Goal: Complete application form: Complete application form

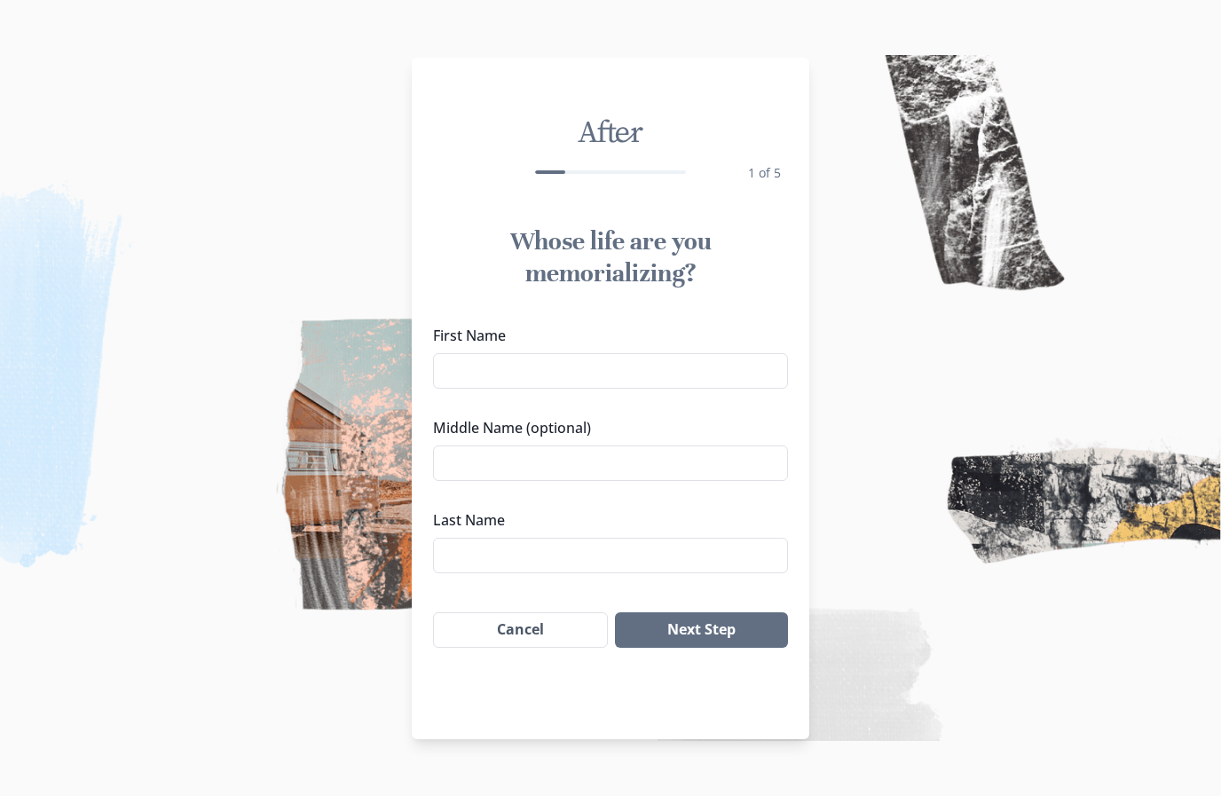
click at [624, 401] on div "First Name Middle Name (optional) Last Name" at bounding box center [610, 449] width 355 height 248
click at [573, 373] on input "First Name" at bounding box center [610, 370] width 355 height 35
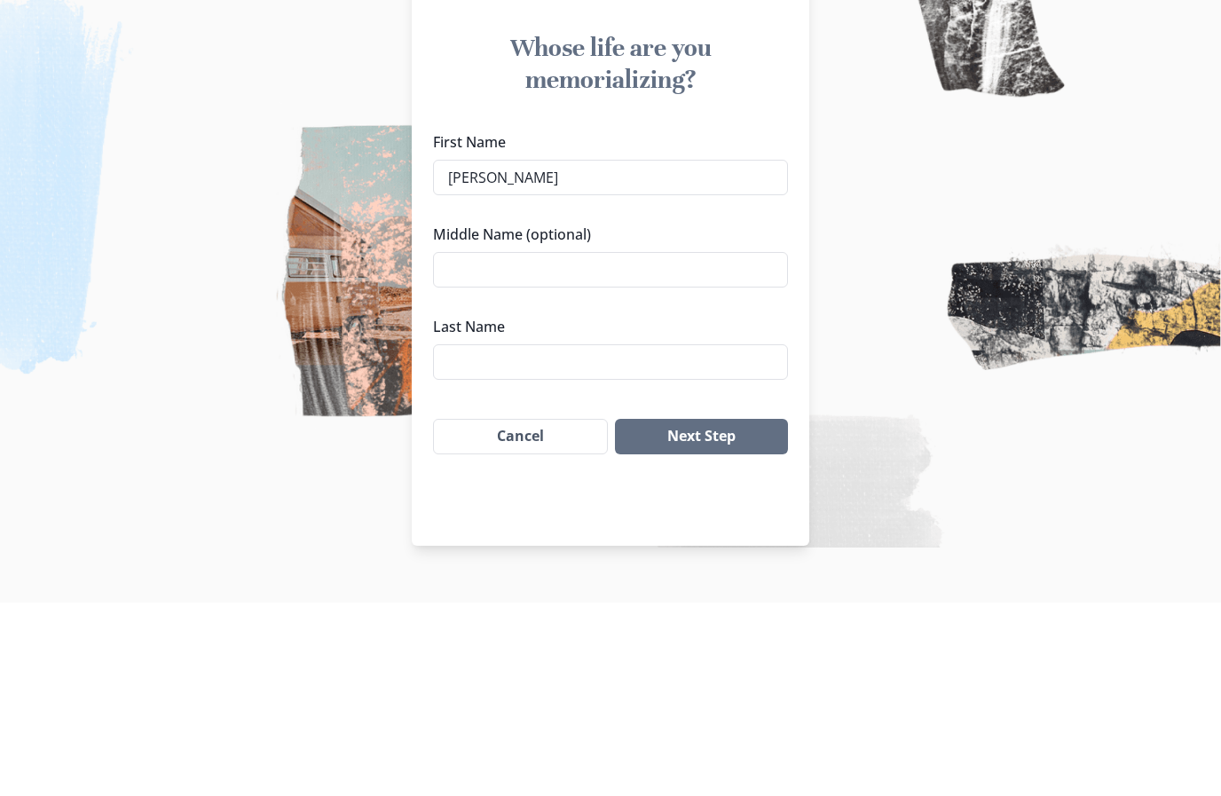
type input "[PERSON_NAME]"
click at [529, 445] on input "Middle Name (optional)" at bounding box center [610, 462] width 355 height 35
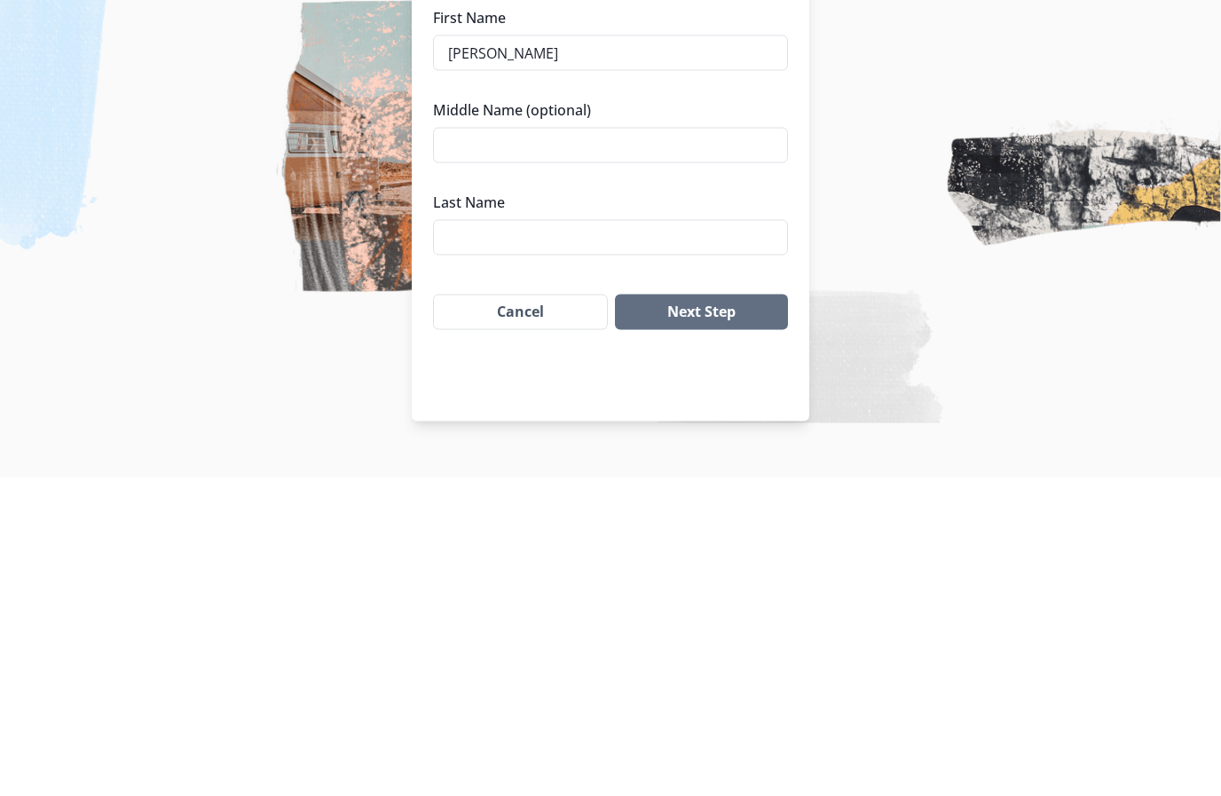
click at [491, 509] on label "Last Name" at bounding box center [605, 519] width 344 height 21
click at [491, 538] on input "Last Name" at bounding box center [610, 555] width 355 height 35
type input "M"
type input "[PERSON_NAME]"
click at [470, 445] on input "Middle Name (optional)" at bounding box center [610, 462] width 355 height 35
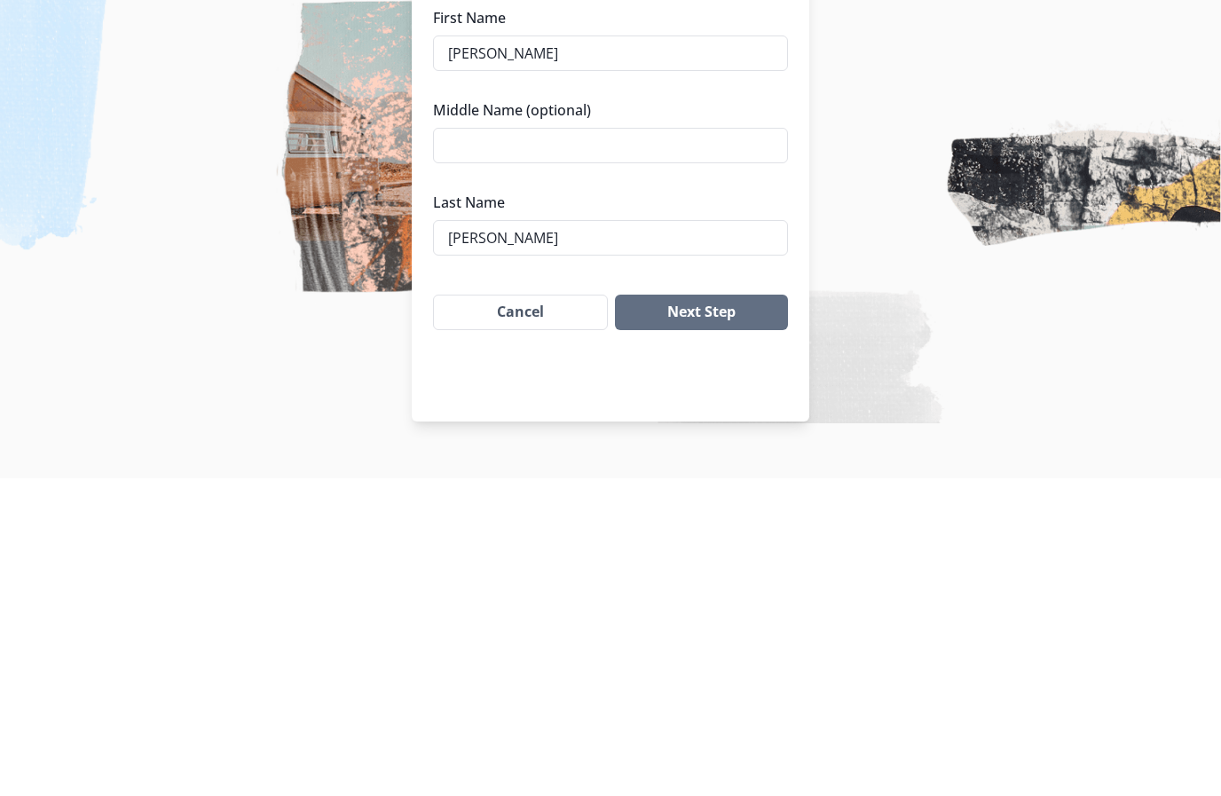
type input "R"
click at [701, 612] on button "Next Step" at bounding box center [701, 629] width 173 height 35
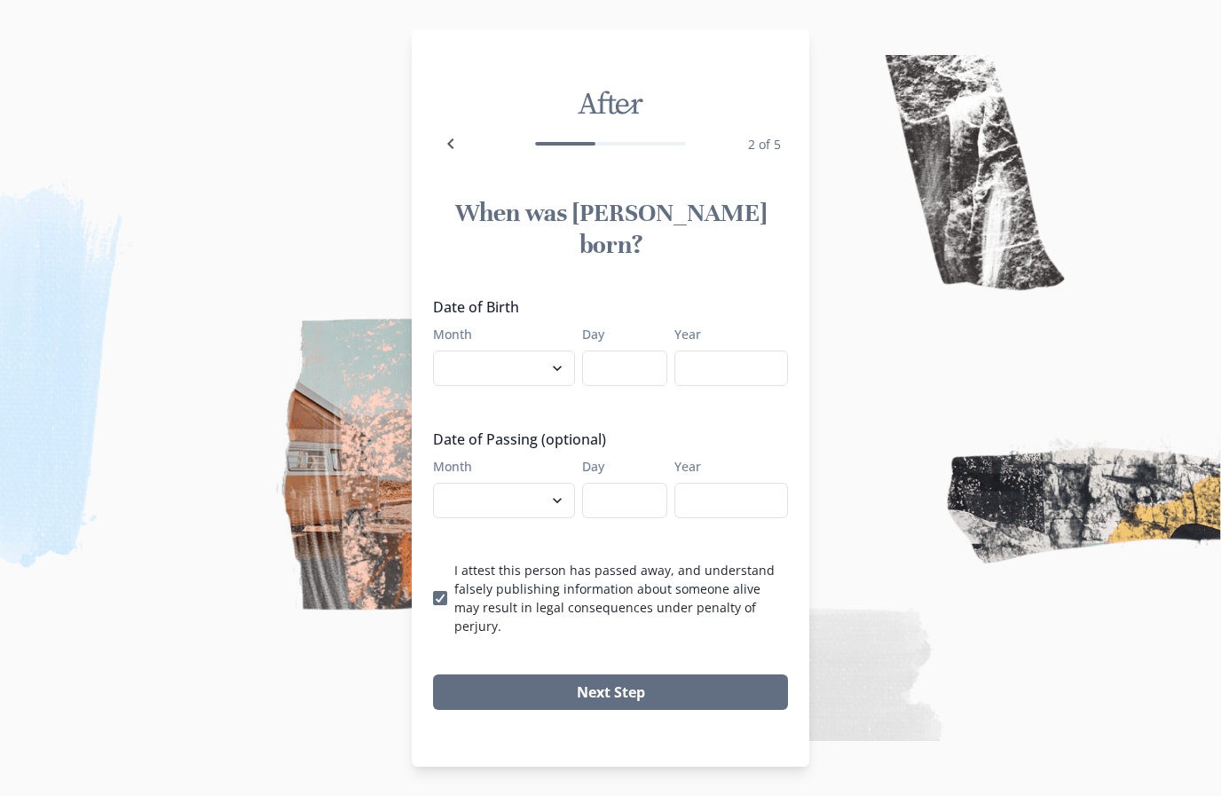
click at [440, 572] on label "I attest this person has passed away, and understand falsely publishing informa…" at bounding box center [610, 598] width 355 height 75
click at [433, 598] on input "I attest this person has passed away, and understand falsely publishing informa…" at bounding box center [432, 598] width 1 height 1
checkbox input "false"
click at [530, 350] on select "January February March April May June July August September October November De…" at bounding box center [504, 367] width 142 height 35
click at [523, 363] on select "January February March April May June July August September October November De…" at bounding box center [504, 367] width 142 height 35
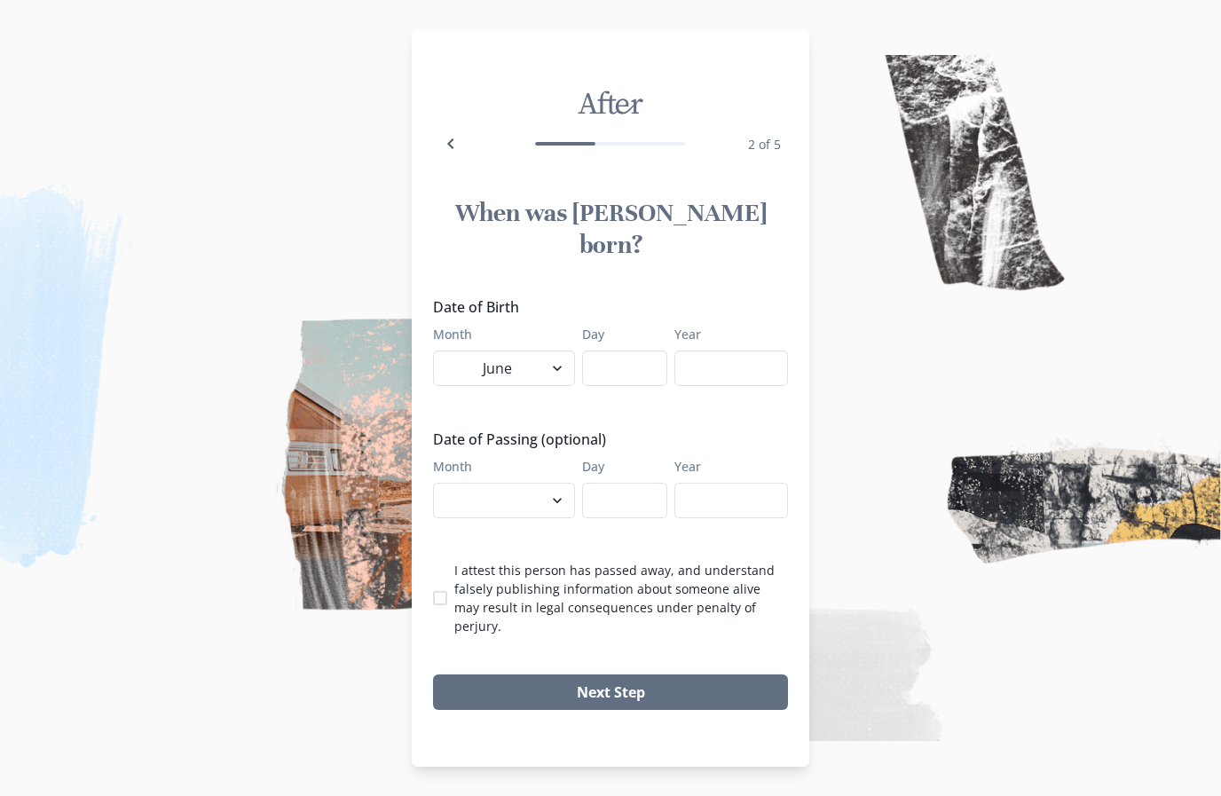
select select "12"
click at [620, 366] on input "Day" at bounding box center [624, 367] width 85 height 35
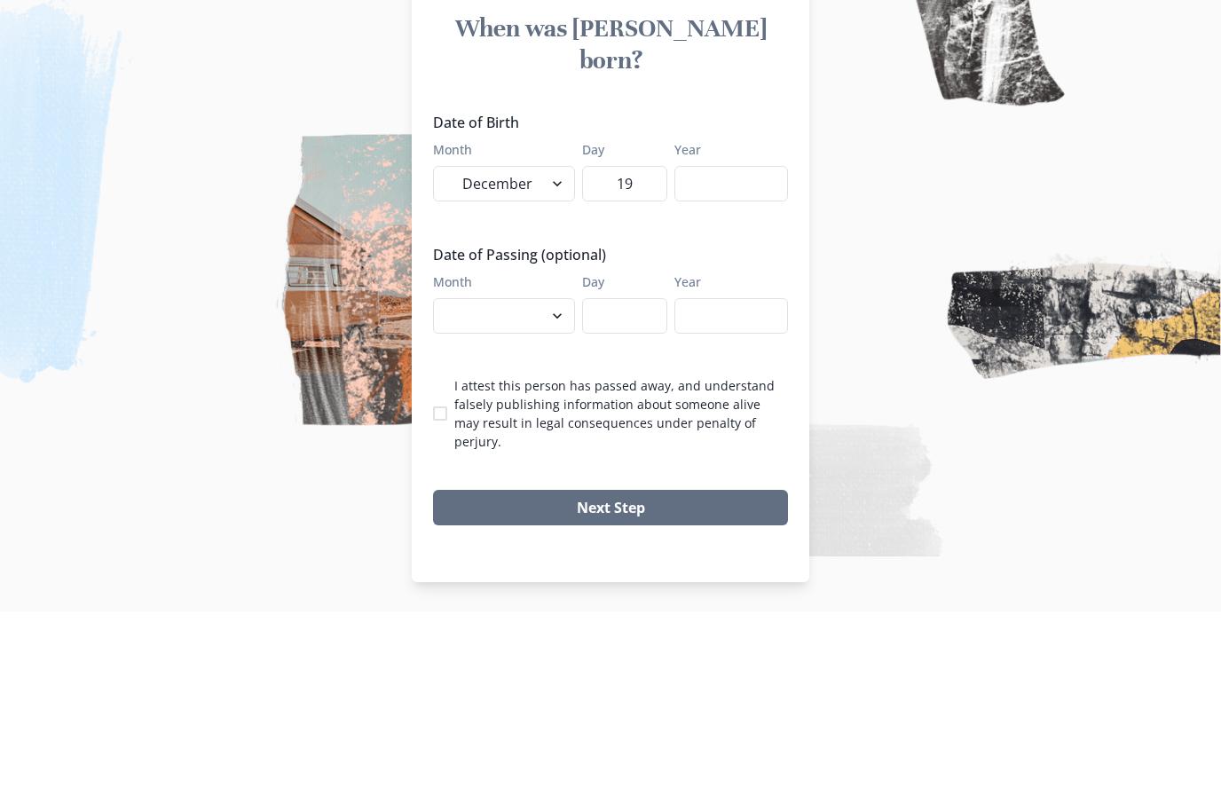
type input "19"
click at [737, 350] on input "Year" at bounding box center [731, 367] width 114 height 35
type input "1995"
click at [1065, 275] on img at bounding box center [610, 398] width 1221 height 796
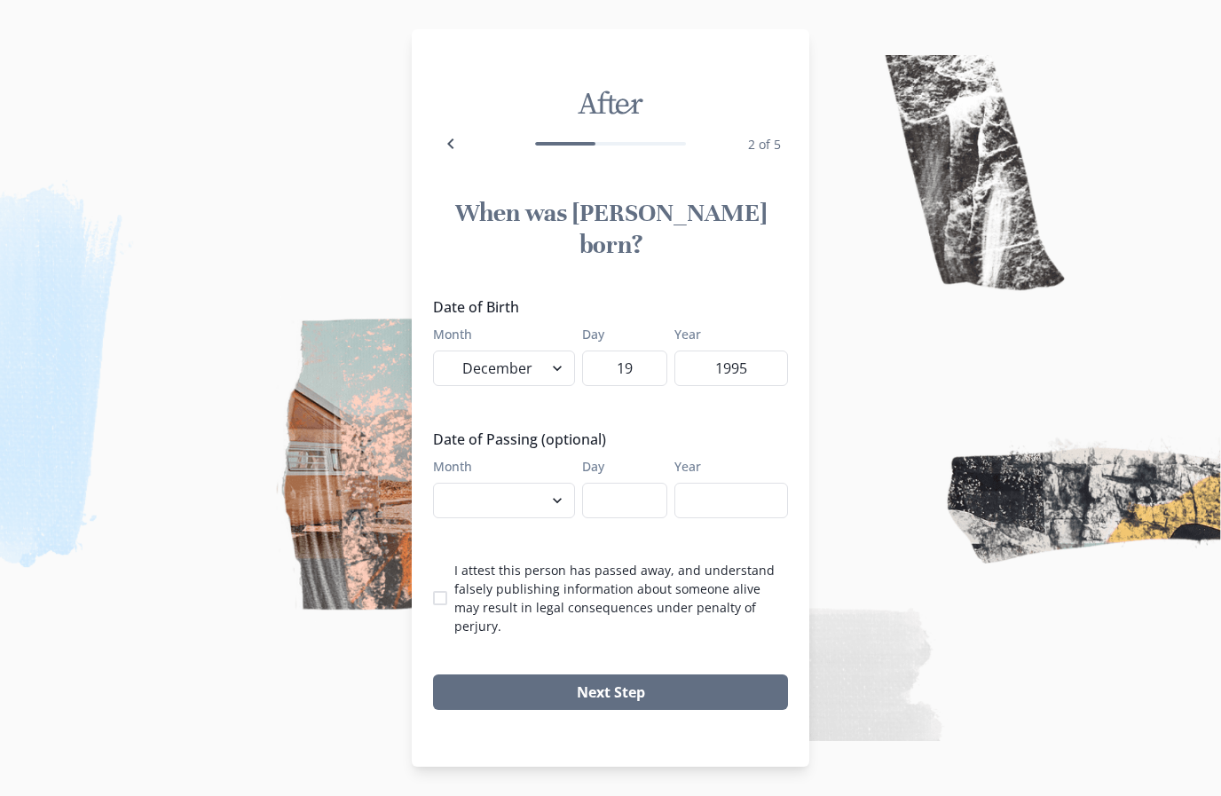
click at [533, 660] on div "Next Step" at bounding box center [610, 692] width 397 height 64
click at [540, 674] on button "Next Step" at bounding box center [610, 691] width 355 height 35
click at [539, 674] on button "Next Step" at bounding box center [610, 691] width 355 height 35
click at [536, 674] on button "Next Step" at bounding box center [610, 691] width 355 height 35
